Goal: Check status: Check status

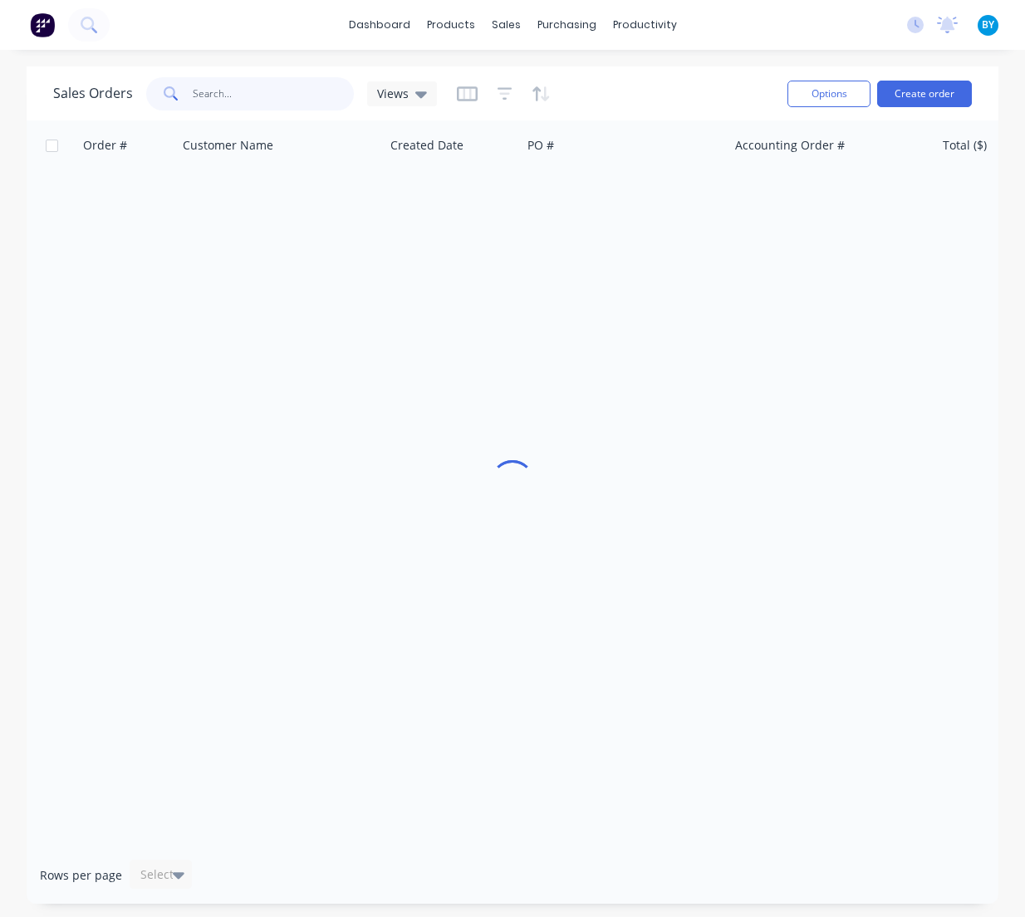
click at [233, 94] on input "text" at bounding box center [274, 93] width 162 height 33
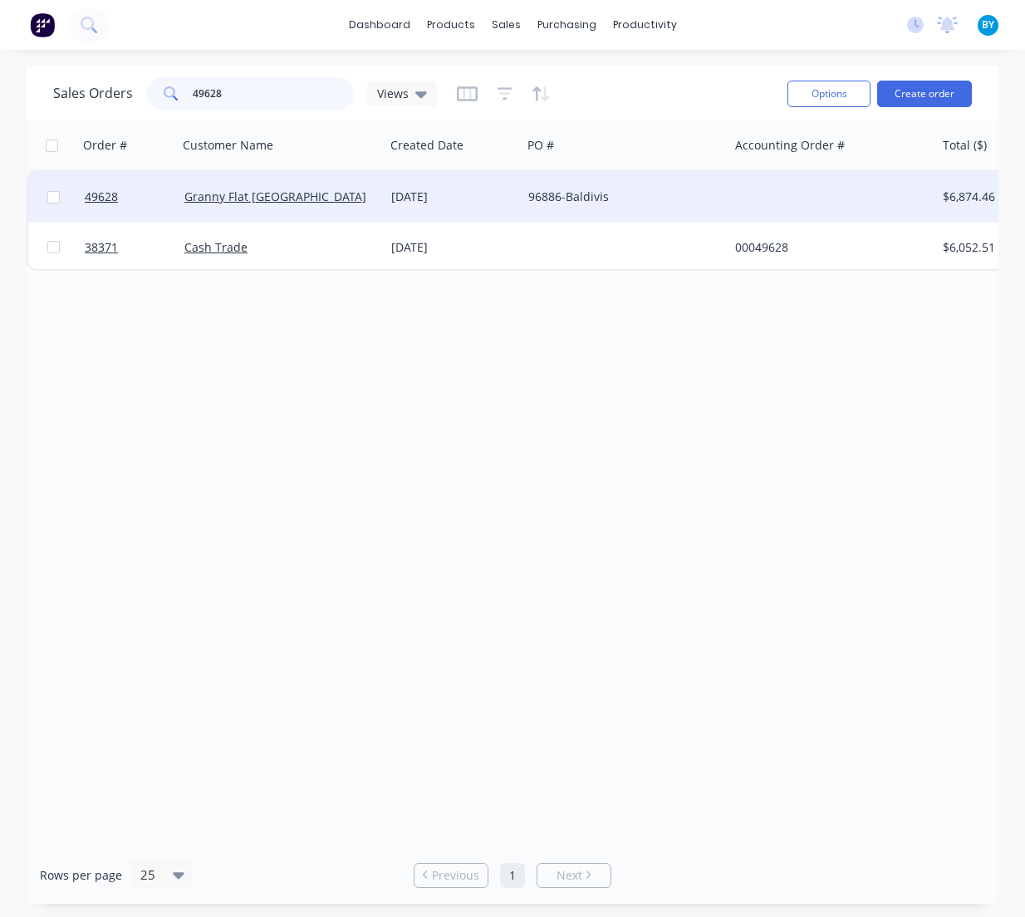
type input "49628"
click at [341, 205] on div "Granny Flat [GEOGRAPHIC_DATA]" at bounding box center [276, 197] width 184 height 17
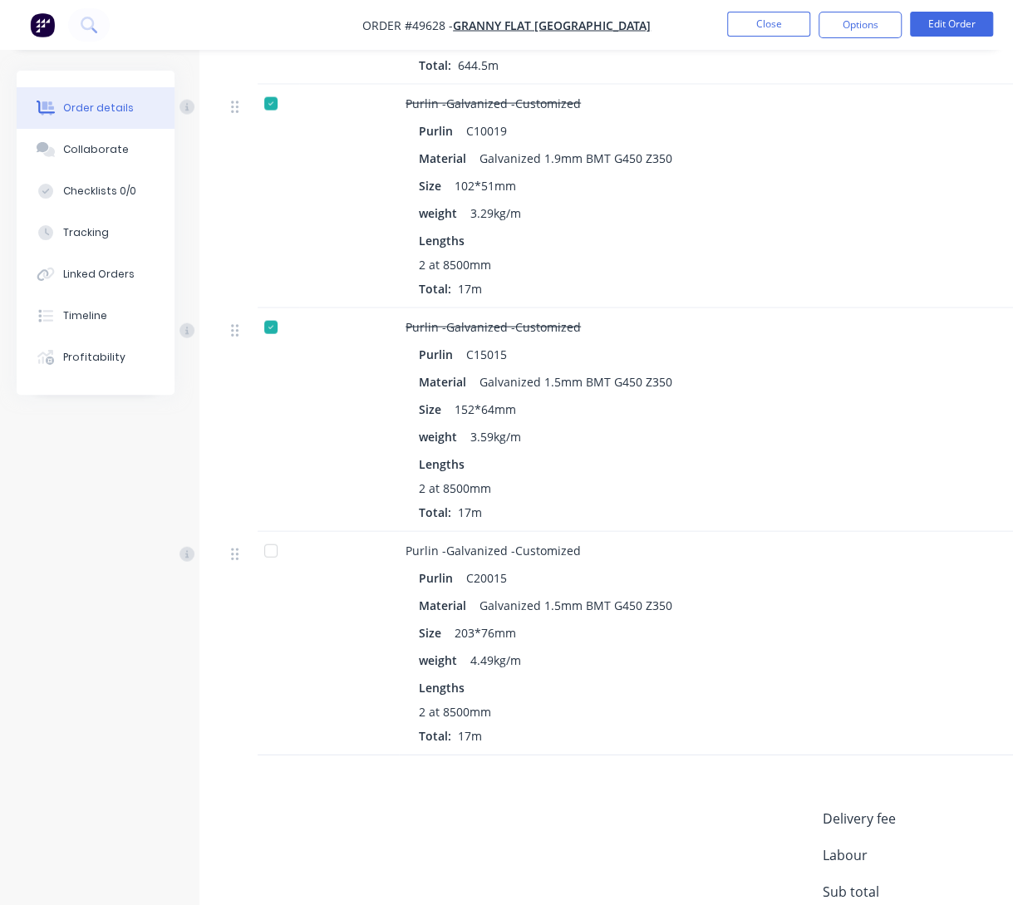
scroll to position [1783, 0]
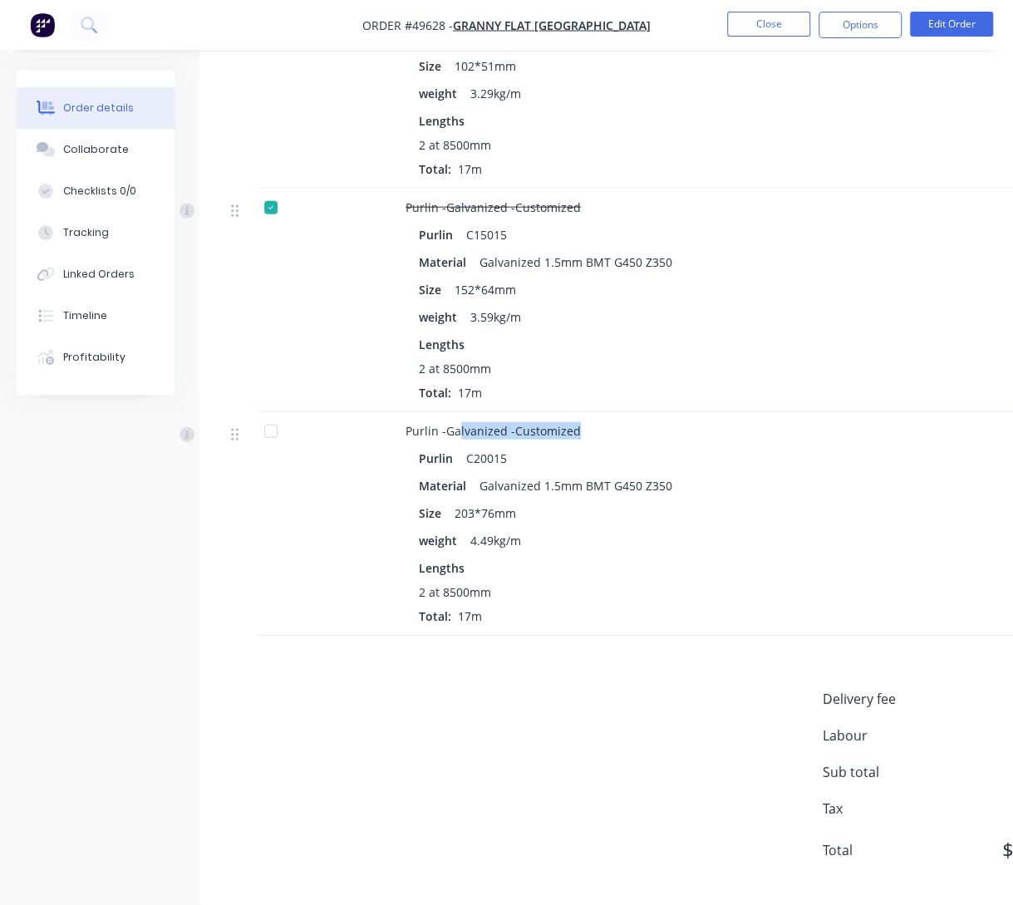
drag, startPoint x: 460, startPoint y: 398, endPoint x: 593, endPoint y: 465, distance: 149.0
click at [572, 423] on span "Purlin -Galvanized -Customized" at bounding box center [493, 431] width 175 height 16
click at [605, 501] on div "Size 203*76mm" at bounding box center [773, 513] width 708 height 24
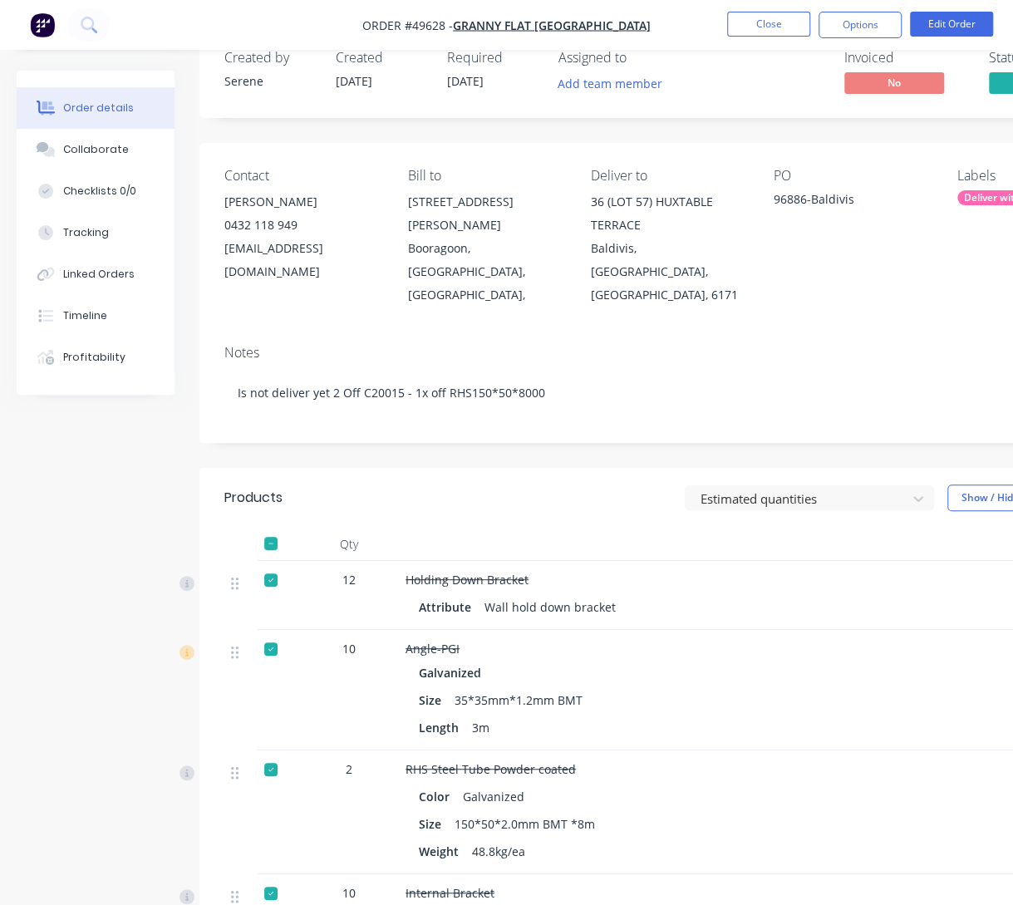
scroll to position [27, 0]
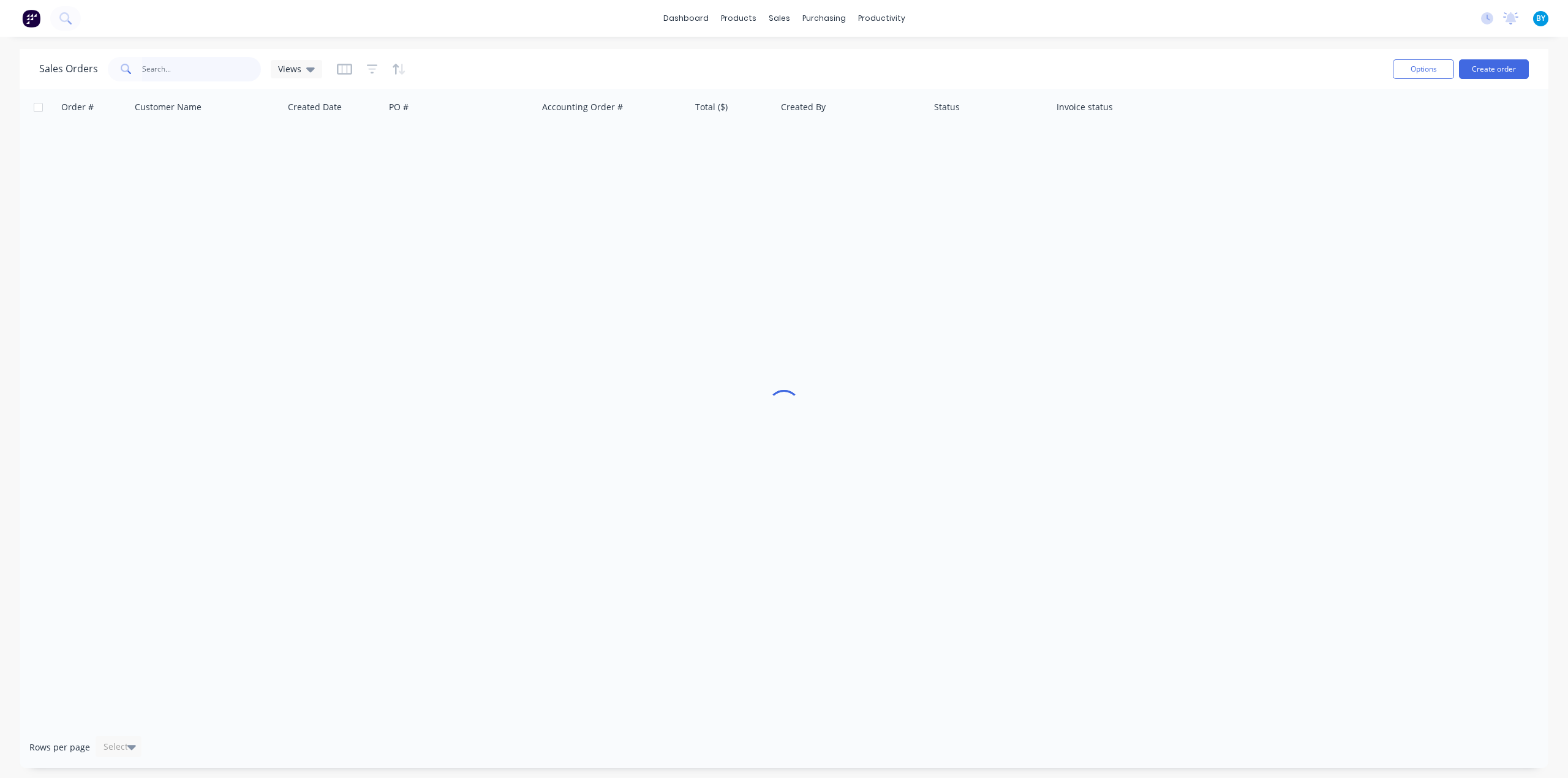
click at [189, 71] on input "text" at bounding box center [202, 69] width 119 height 24
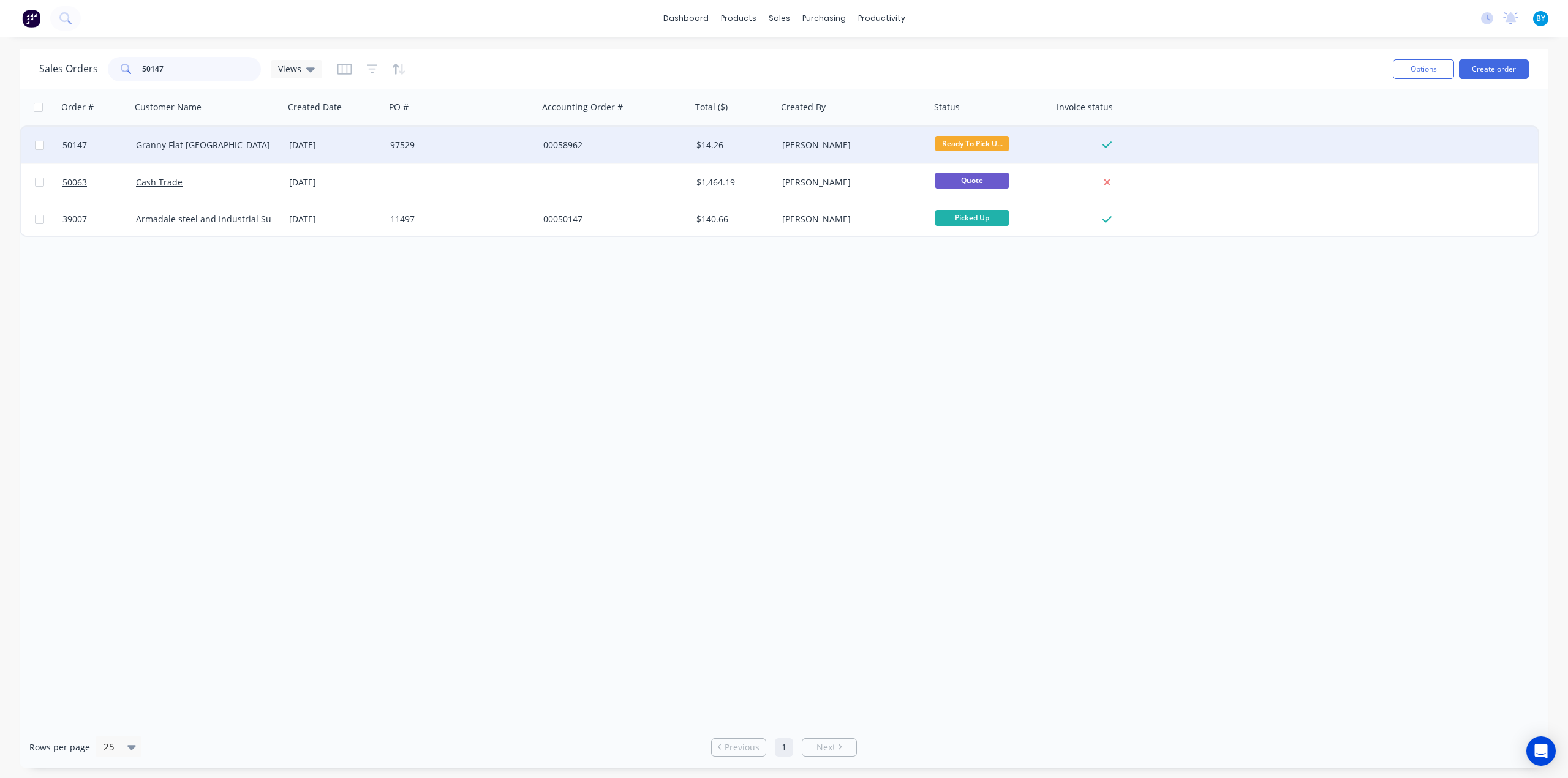
type input "50147"
click at [254, 147] on div "Granny Flat [GEOGRAPHIC_DATA]" at bounding box center [203, 145] width 136 height 13
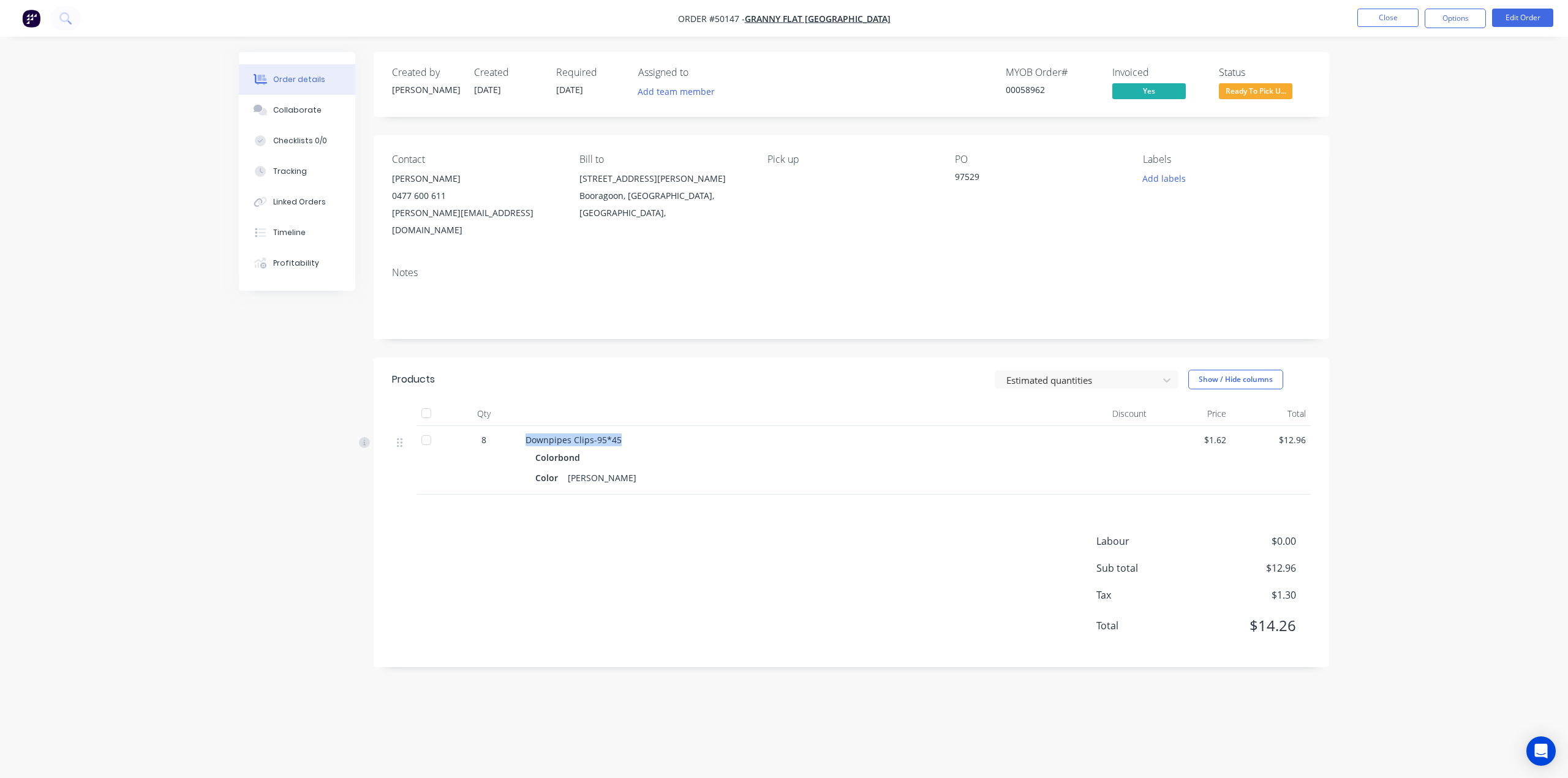
drag, startPoint x: 598, startPoint y: 417, endPoint x: 453, endPoint y: 432, distance: 145.8
click at [441, 426] on div "8 Downpipes Clips-95*45 Colorbond Color Shale Grey $1.62 $12.96" at bounding box center [851, 460] width 919 height 69
drag, startPoint x: 807, startPoint y: 572, endPoint x: 784, endPoint y: 560, distance: 25.9
click at [806, 572] on div "Labour $0.00 Sub total $12.96 Tax $1.30 Total $14.26" at bounding box center [851, 592] width 919 height 115
click at [723, 469] on div "Downpipes Clips-95*45 Colorbond Color Shale Grey" at bounding box center [796, 460] width 551 height 69
